Goal: Information Seeking & Learning: Learn about a topic

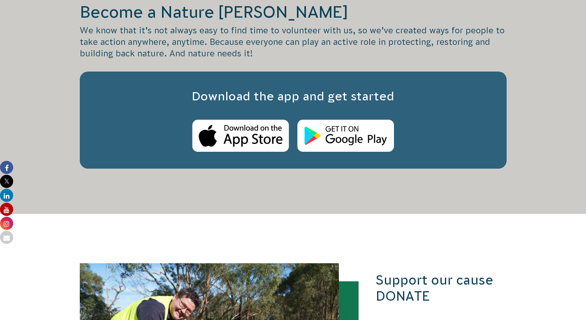
scroll to position [732, 0]
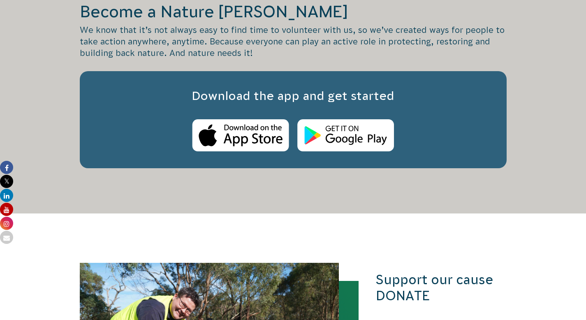
click at [217, 59] on p "We know that it’s not always easy to find time to volunteer with us, so we’ve c…" at bounding box center [293, 41] width 427 height 35
click at [230, 59] on p "We know that it’s not always easy to find time to volunteer with us, so we’ve c…" at bounding box center [293, 41] width 427 height 35
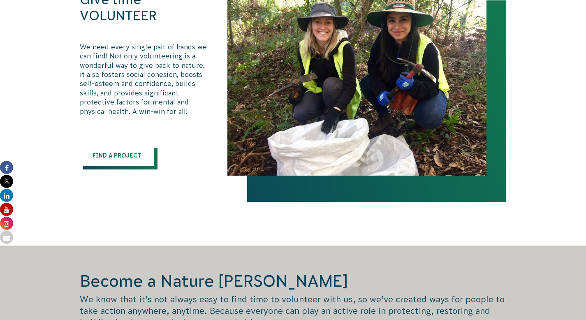
scroll to position [465, 0]
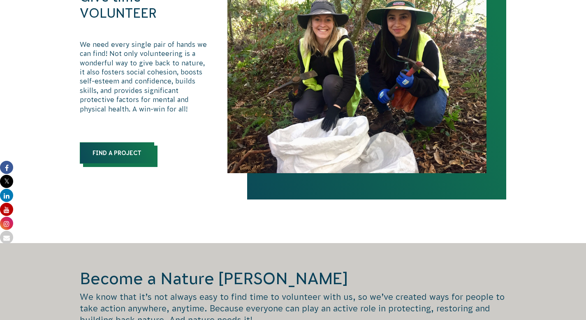
click at [123, 164] on link "Find a Project" at bounding box center [117, 152] width 74 height 21
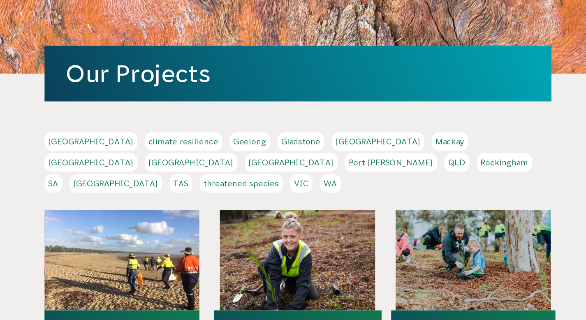
scroll to position [93, 0]
click at [158, 145] on link "Melbourne" at bounding box center [119, 137] width 78 height 16
click at [158, 145] on link "[GEOGRAPHIC_DATA]" at bounding box center [119, 137] width 78 height 16
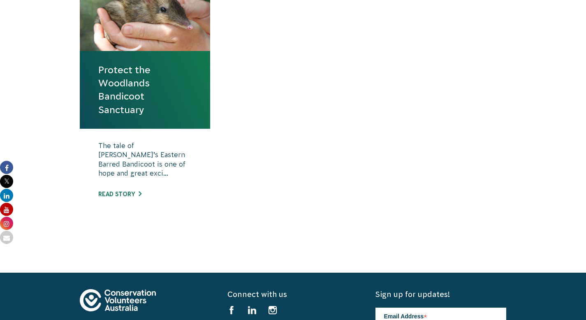
scroll to position [349, 0]
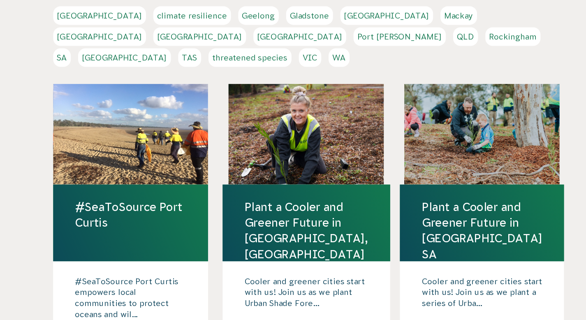
scroll to position [149, 0]
click at [305, 106] on link "VIC" at bounding box center [296, 99] width 19 height 16
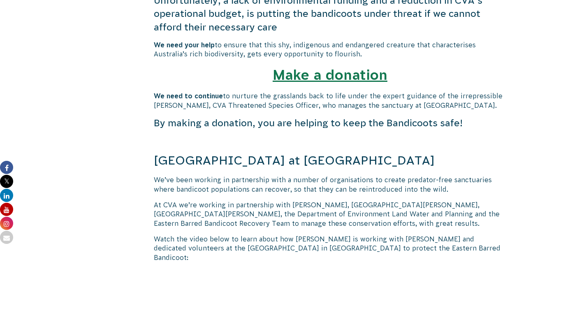
scroll to position [520, 0]
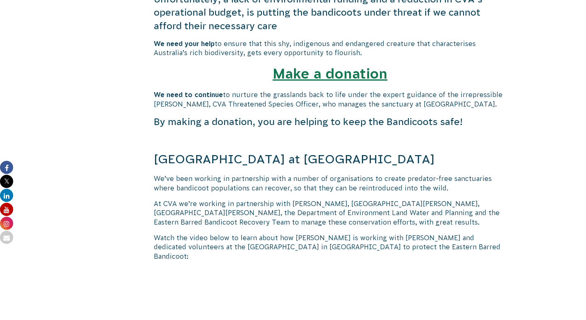
drag, startPoint x: 261, startPoint y: 4, endPoint x: 266, endPoint y: 14, distance: 11.8
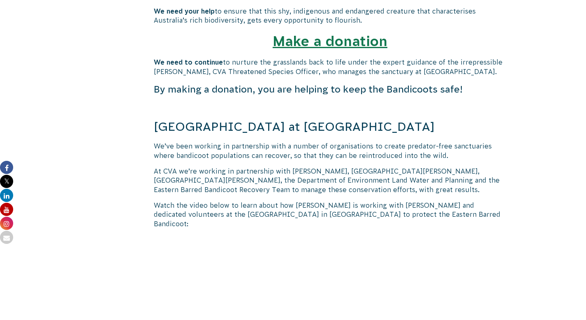
scroll to position [552, 0]
click at [266, 24] on span "to ensure that this shy, indigenous and endangered creature that characterises …" at bounding box center [315, 16] width 322 height 16
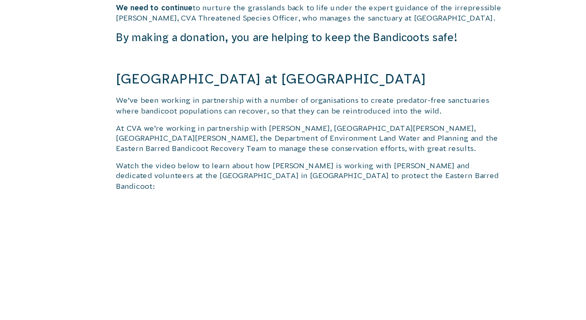
scroll to position [578, 0]
click at [404, 49] on span "to nurture the grasslands back to life under the expert guidance of the irrepre…" at bounding box center [328, 41] width 349 height 16
click at [224, 86] on p at bounding box center [330, 81] width 353 height 9
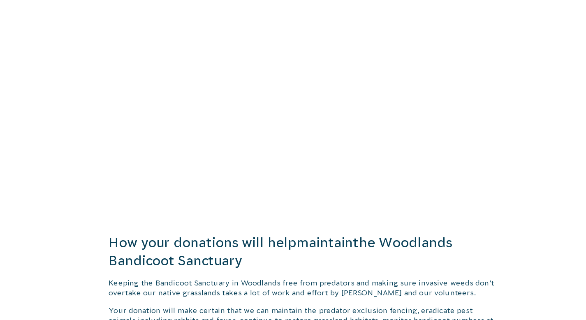
scroll to position [829, 0]
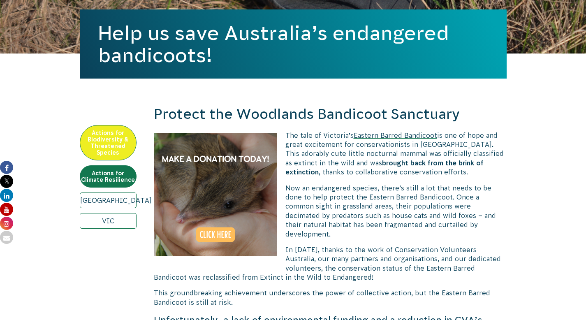
scroll to position [200, 0]
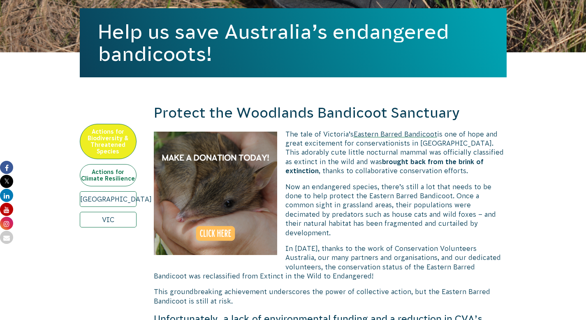
click at [115, 186] on link "Actions for Climate Resilience" at bounding box center [108, 175] width 57 height 22
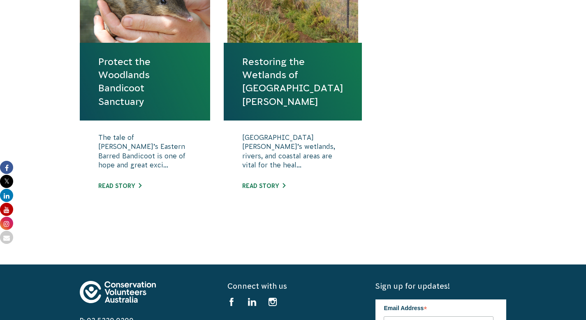
scroll to position [359, 0]
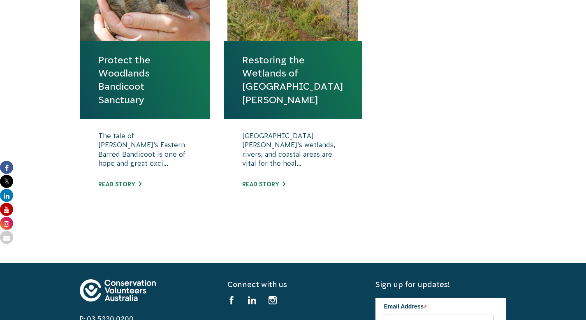
click at [266, 106] on link "Restoring the Wetlands of Port Phillip Bay" at bounding box center [292, 79] width 101 height 53
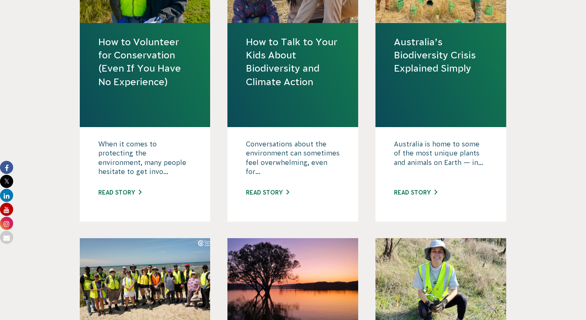
scroll to position [337, 0]
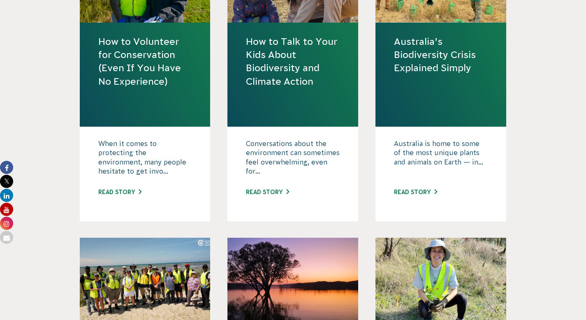
click at [133, 88] on link "How to Volunteer for Conservation (Even If You Have No Experience)" at bounding box center [145, 61] width 94 height 53
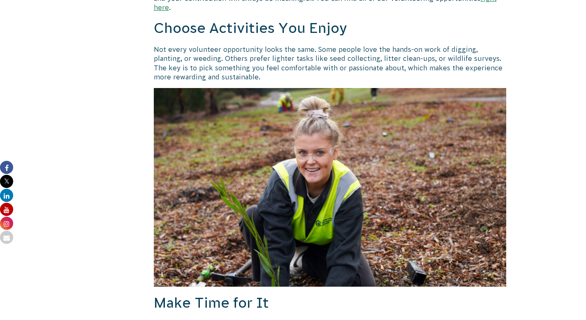
scroll to position [575, 0]
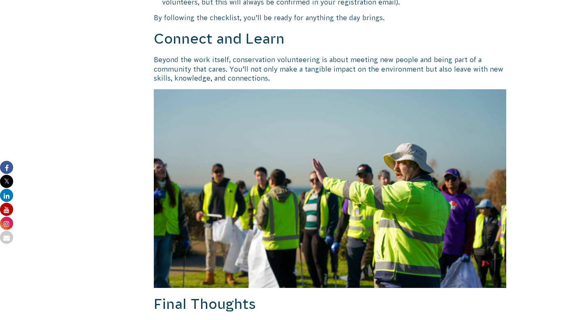
scroll to position [1019, 0]
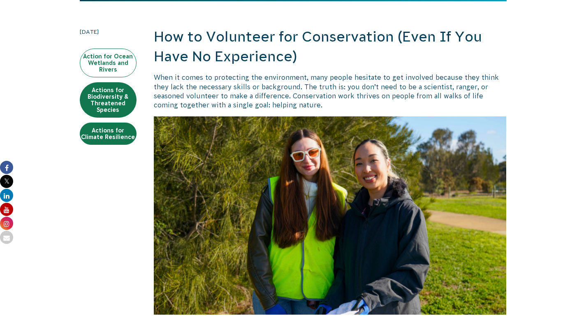
scroll to position [180, 0]
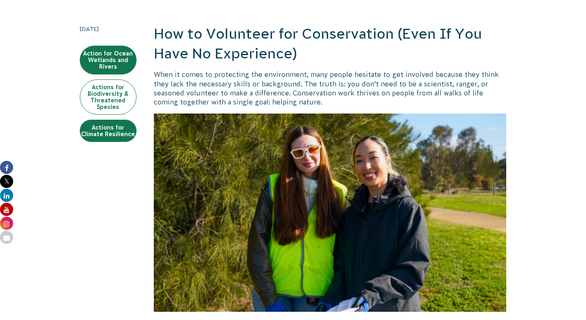
click at [117, 115] on link "Actions for Biodiversity & Threatened Species" at bounding box center [108, 96] width 57 height 35
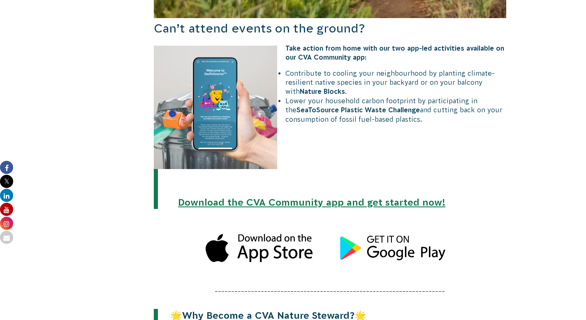
scroll to position [870, 0]
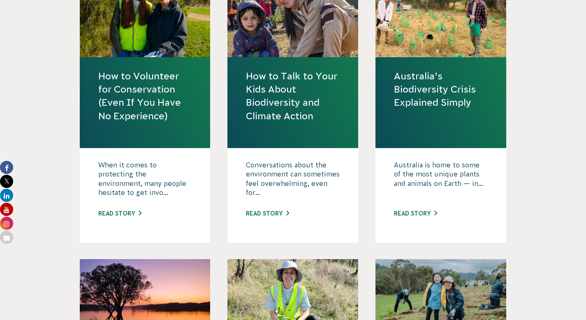
scroll to position [303, 0]
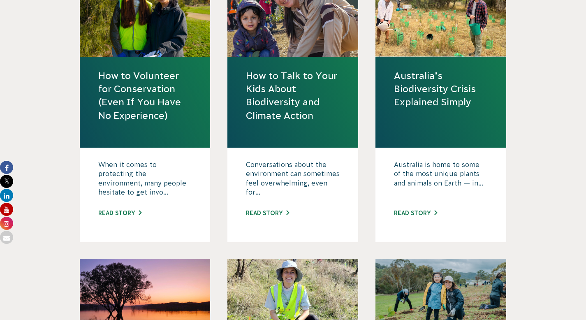
click at [416, 109] on link "Australia’s Biodiversity Crisis Explained Simply" at bounding box center [441, 89] width 94 height 40
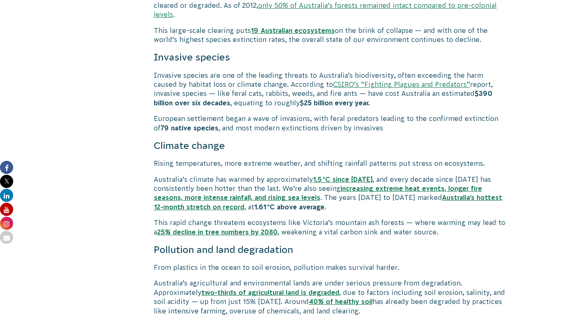
scroll to position [999, 0]
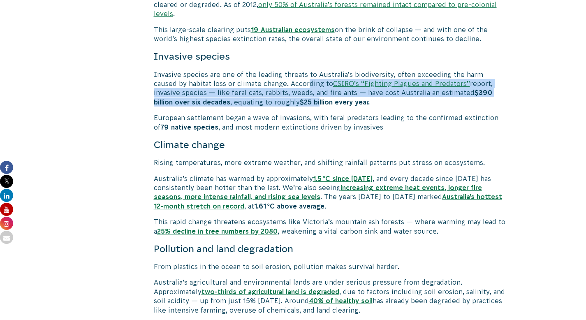
drag, startPoint x: 281, startPoint y: 138, endPoint x: 282, endPoint y: 118, distance: 19.8
click at [282, 107] on p "Invasive species are one of the leading threats to Australia’s biodiversity, of…" at bounding box center [330, 88] width 353 height 37
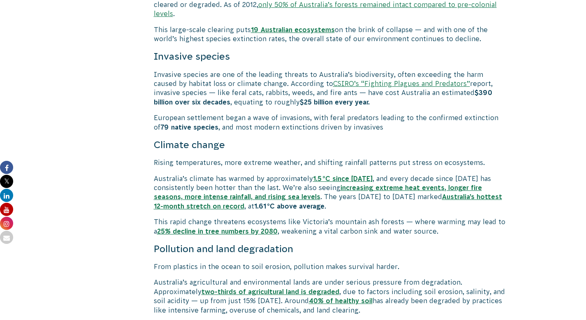
click at [273, 107] on div "Australia’s Biodiversity Crisis Explained Simply Australia is home to some of t…" at bounding box center [330, 252] width 353 height 2094
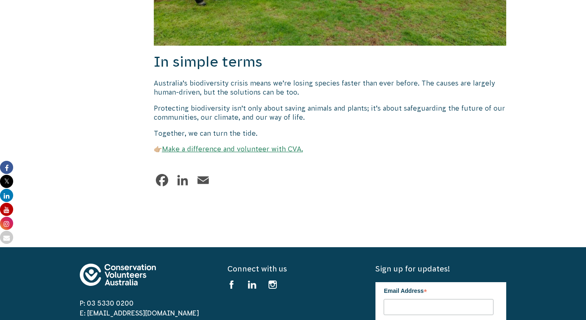
scroll to position [2108, 0]
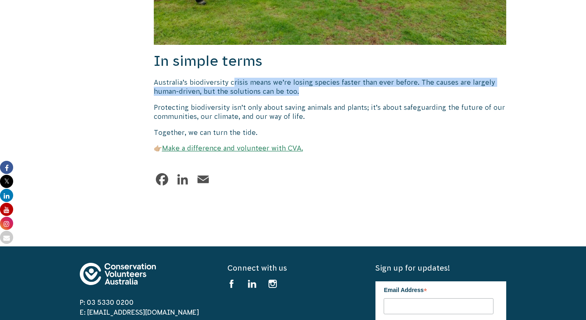
drag, startPoint x: 231, startPoint y: 102, endPoint x: 298, endPoint y: 113, distance: 67.0
click at [298, 96] on p "Australia’s biodiversity crisis means we’re losing species faster than ever bef…" at bounding box center [330, 87] width 353 height 19
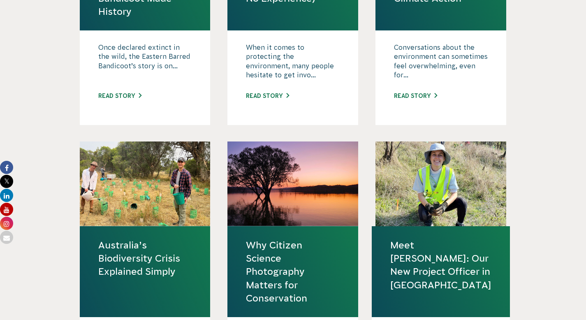
scroll to position [473, 0]
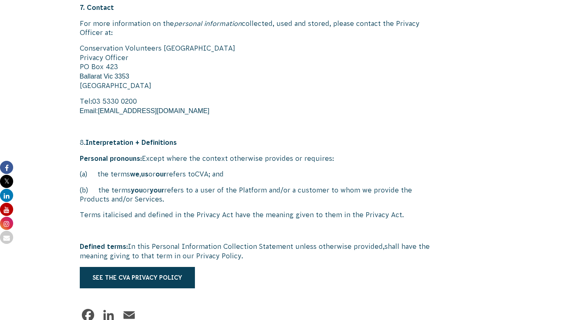
scroll to position [1503, 0]
